Goal: Find specific page/section: Find specific page/section

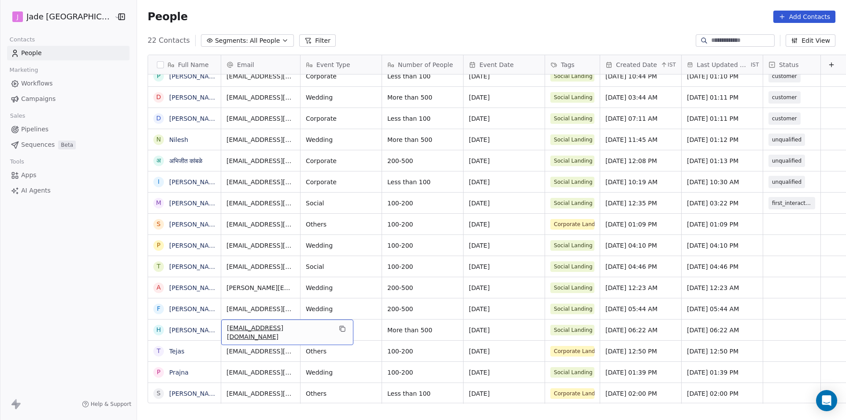
scroll to position [7, 0]
click at [328, 347] on span "Others" at bounding box center [333, 351] width 54 height 9
click at [330, 333] on html "[PERSON_NAME] Mumbai Contacts People Marketing Workflows Campaigns Sales Pipeli…" at bounding box center [423, 210] width 846 height 420
click at [332, 369] on span "Wedding" at bounding box center [333, 372] width 54 height 9
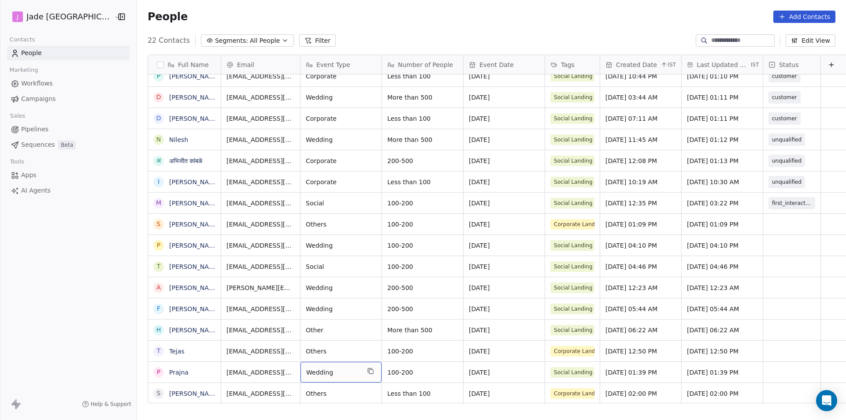
click at [332, 369] on span "Wedding" at bounding box center [333, 372] width 54 height 9
click at [326, 382] on textarea "*******" at bounding box center [323, 368] width 80 height 27
click at [327, 391] on html "[PERSON_NAME] Mumbai Contacts People Marketing Workflows Campaigns Sales Pipeli…" at bounding box center [423, 210] width 846 height 420
click at [327, 391] on span "Others" at bounding box center [333, 393] width 54 height 9
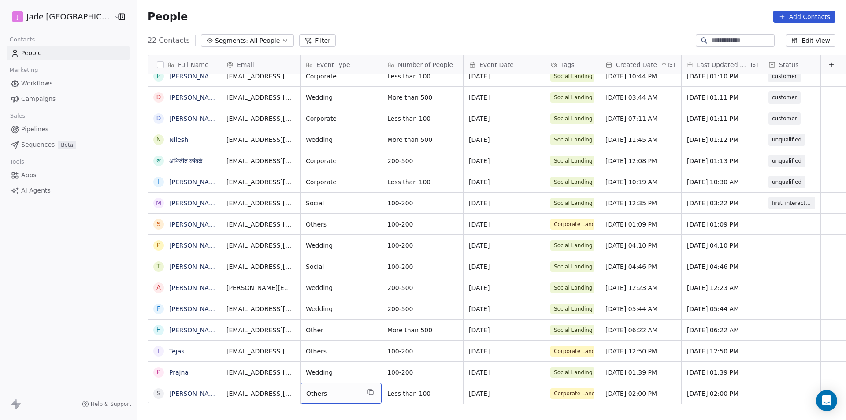
click at [327, 391] on span "Others" at bounding box center [333, 393] width 54 height 9
click at [330, 365] on html "[PERSON_NAME] Mumbai Contacts People Marketing Workflows Campaigns Sales Pipeli…" at bounding box center [423, 210] width 846 height 420
click at [313, 326] on span "Other" at bounding box center [333, 330] width 54 height 9
click at [758, 220] on html "[PERSON_NAME] Mumbai Contacts People Marketing Workflows Campaigns Sales Pipeli…" at bounding box center [423, 210] width 846 height 420
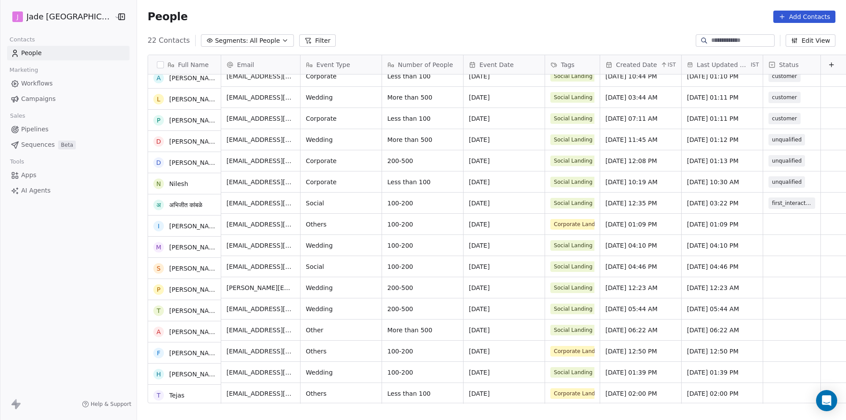
scroll to position [136, 0]
